Goal: Task Accomplishment & Management: Use online tool/utility

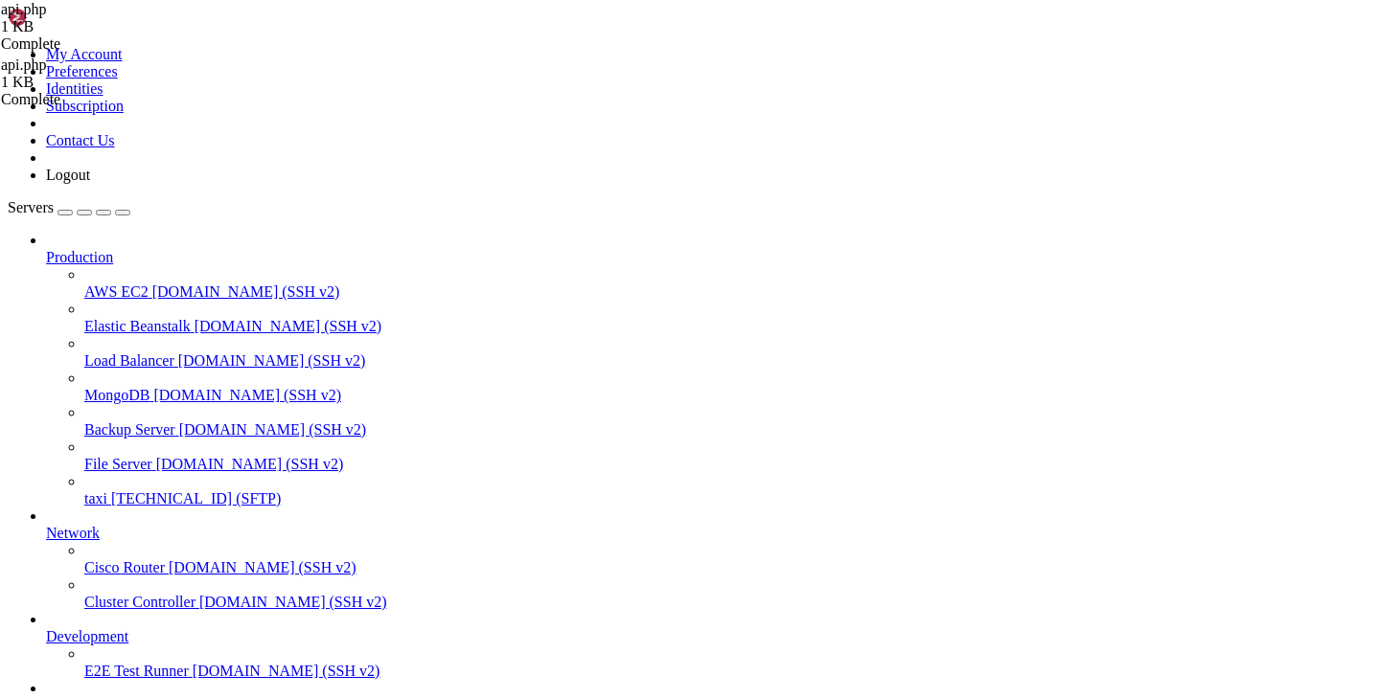
scroll to position [104, 0]
paste textarea
drag, startPoint x: 647, startPoint y: 504, endPoint x: 608, endPoint y: 501, distance: 38.4
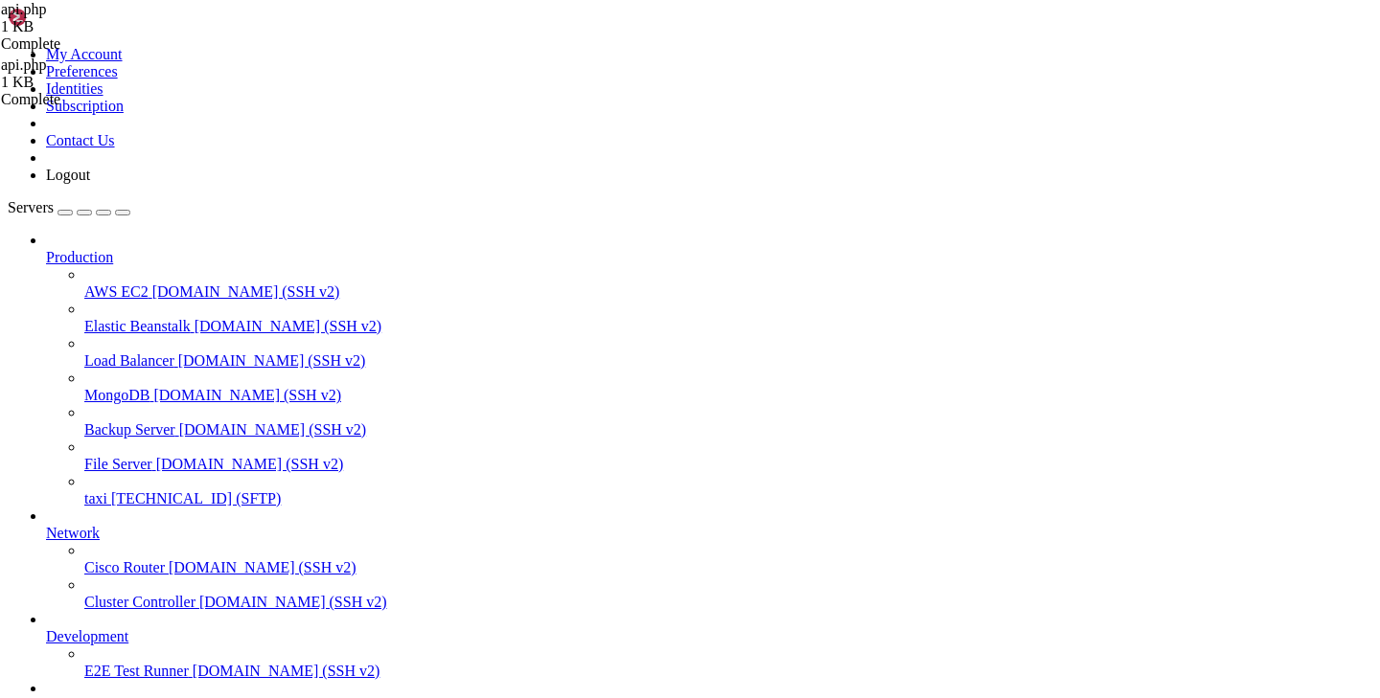
type textarea "]); });"
paste textarea
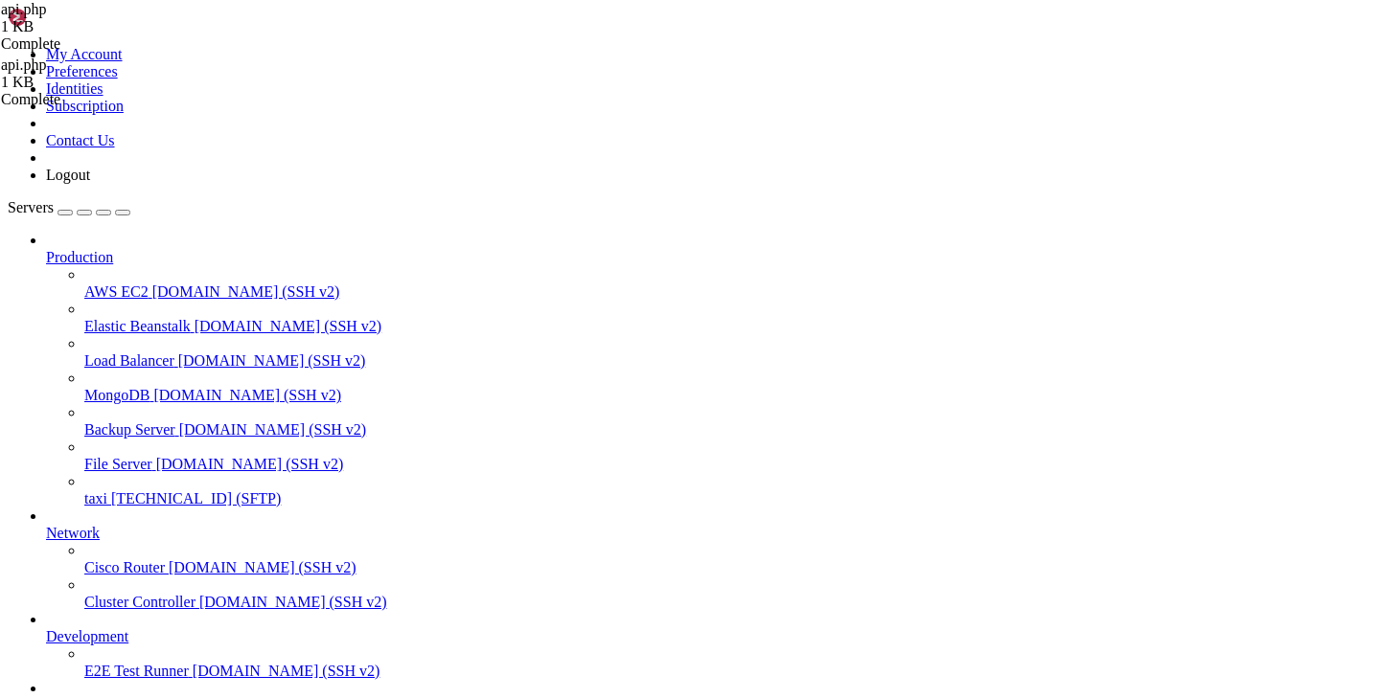
type textarea "'text' => "ايلول\n❤️👈🏻 كل الطرق تؤدي اليك !""
